Goal: Information Seeking & Learning: Learn about a topic

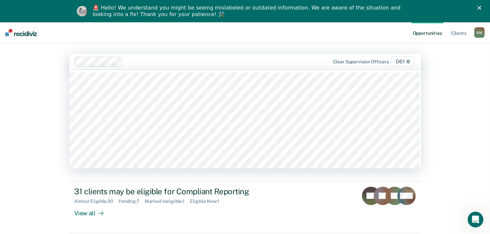
click at [173, 66] on div at bounding box center [193, 62] width 239 height 10
type input "ti"
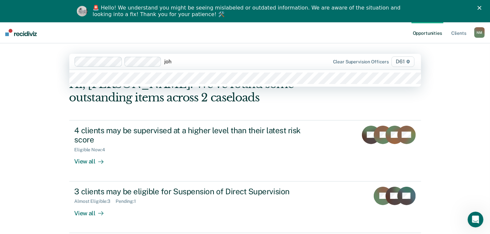
type input "[PERSON_NAME]"
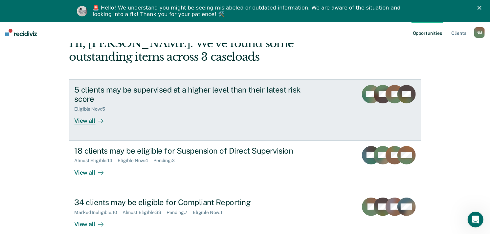
scroll to position [51, 0]
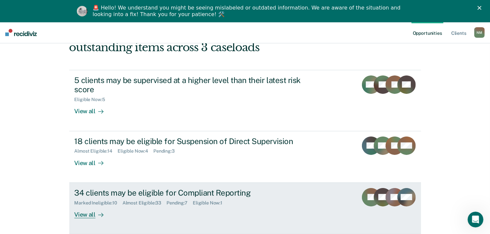
click at [215, 205] on div "Eligible Now : 1" at bounding box center [210, 203] width 35 height 6
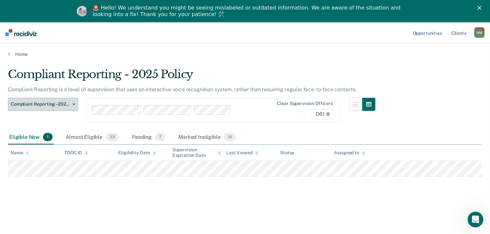
click at [64, 101] on span "Compliant Reporting - 2025 Policy" at bounding box center [40, 104] width 59 height 6
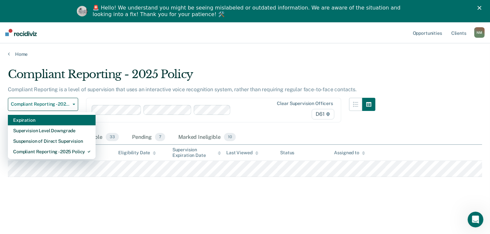
click at [66, 122] on div "Expiration" at bounding box center [51, 120] width 77 height 10
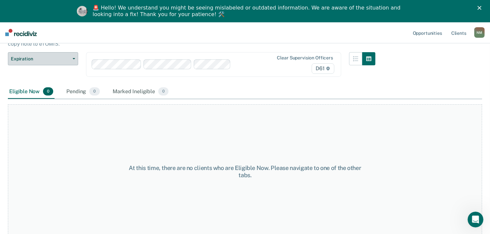
scroll to position [56, 0]
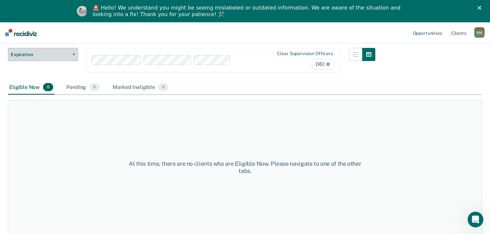
click at [64, 54] on span "Expiration" at bounding box center [40, 55] width 59 height 6
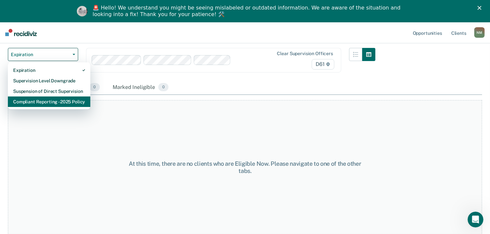
click at [60, 99] on div "Compliant Reporting - 2025 Policy" at bounding box center [49, 101] width 72 height 10
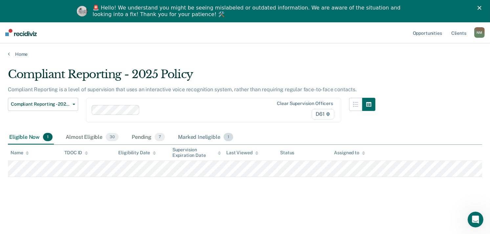
click at [194, 138] on div "Marked Ineligible 1" at bounding box center [206, 137] width 58 height 14
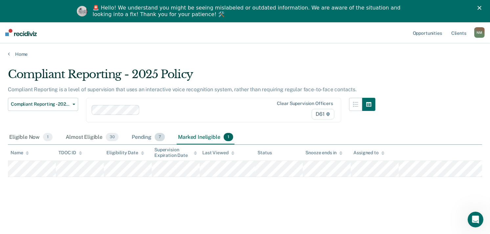
click at [154, 133] on div "Pending 7" at bounding box center [148, 137] width 36 height 14
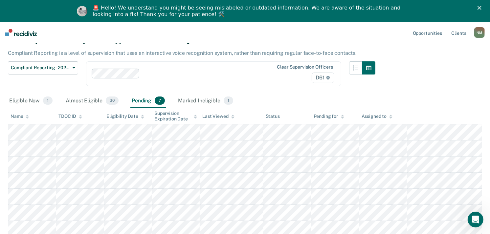
scroll to position [73, 0]
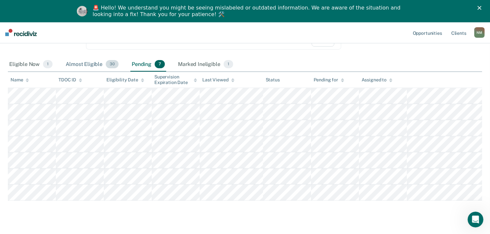
click at [88, 64] on div "Almost Eligible 30" at bounding box center [91, 64] width 55 height 14
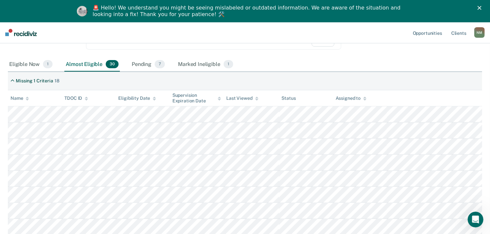
click at [27, 98] on icon at bounding box center [27, 98] width 3 height 4
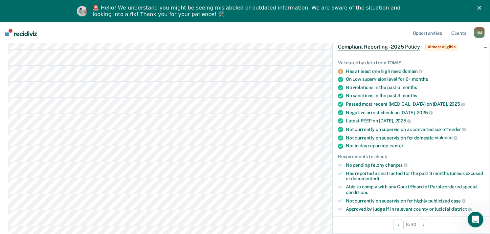
scroll to position [36, 0]
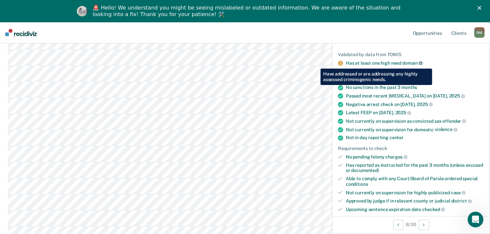
click at [421, 63] on icon at bounding box center [420, 63] width 4 height 4
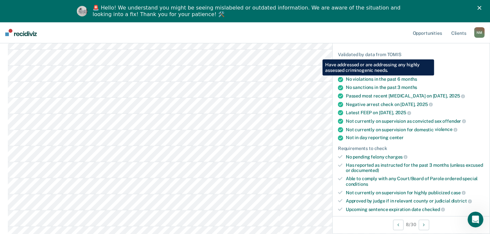
click at [443, 146] on div "Requirements to check" at bounding box center [411, 149] width 146 height 6
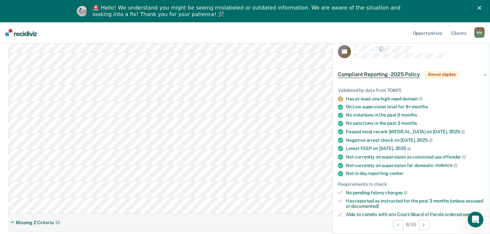
scroll to position [0, 0]
